Goal: Information Seeking & Learning: Learn about a topic

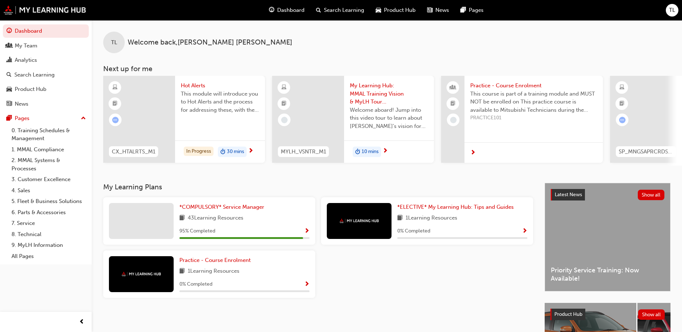
click at [351, 9] on span "Search Learning" at bounding box center [344, 10] width 40 height 8
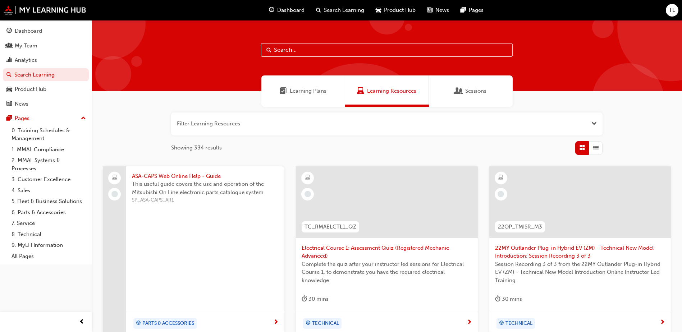
click at [312, 50] on input "text" at bounding box center [387, 50] width 252 height 14
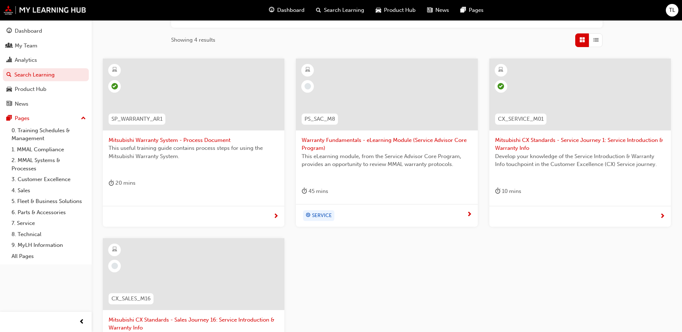
scroll to position [180, 0]
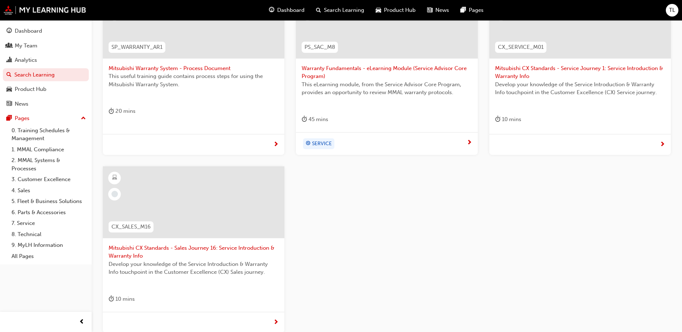
type input "warranty"
click at [386, 69] on span "Warranty Fundamentals - eLearning Module (Service Advisor Core Program)" at bounding box center [387, 72] width 170 height 16
